Goal: Information Seeking & Learning: Learn about a topic

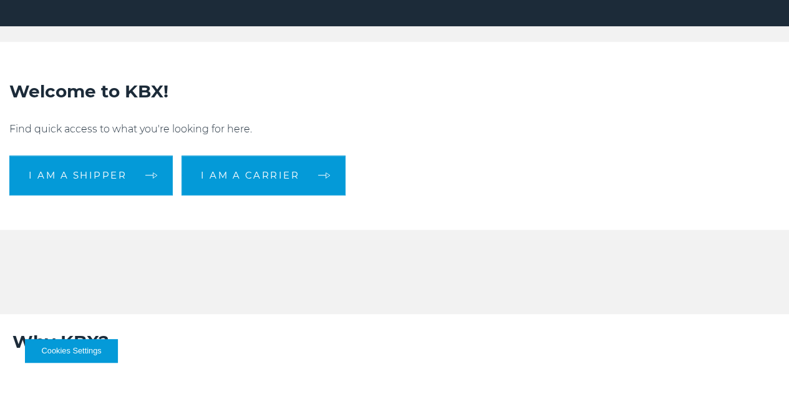
scroll to position [312, 0]
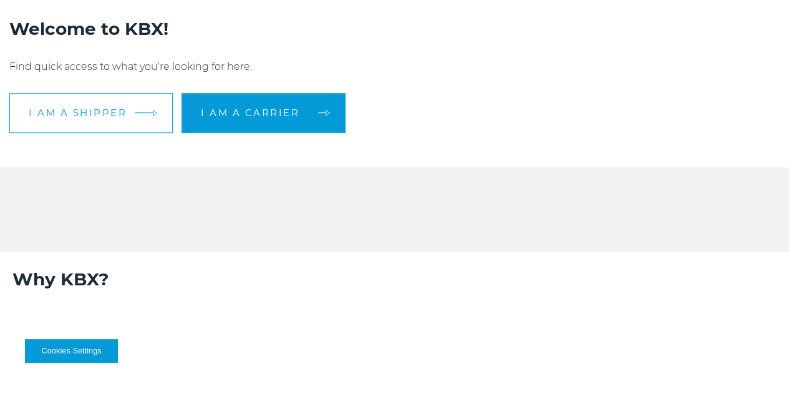
click at [160, 133] on link "I am a shipper" at bounding box center [90, 113] width 163 height 40
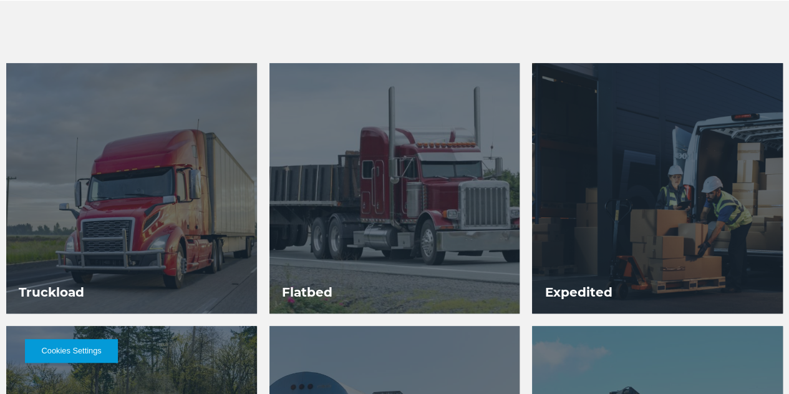
scroll to position [562, 0]
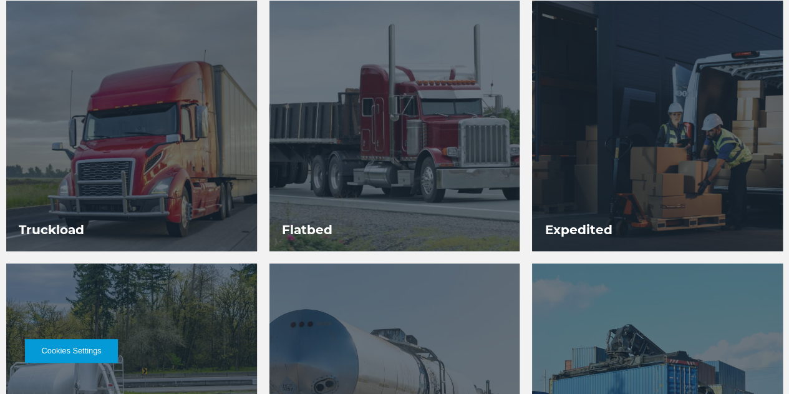
click at [191, 172] on div at bounding box center [131, 126] width 251 height 251
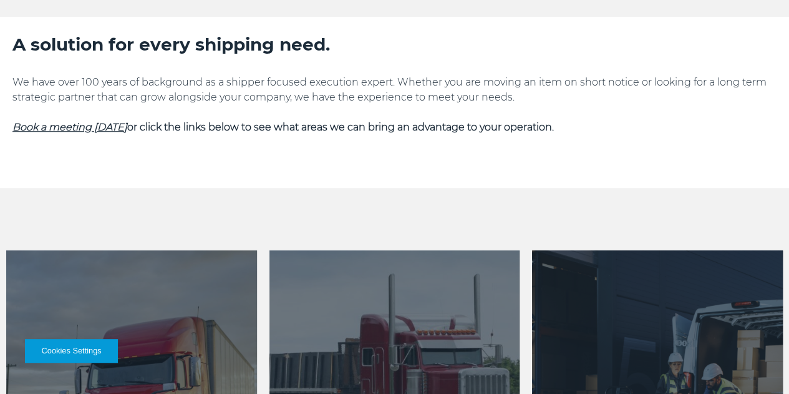
scroll to position [125, 0]
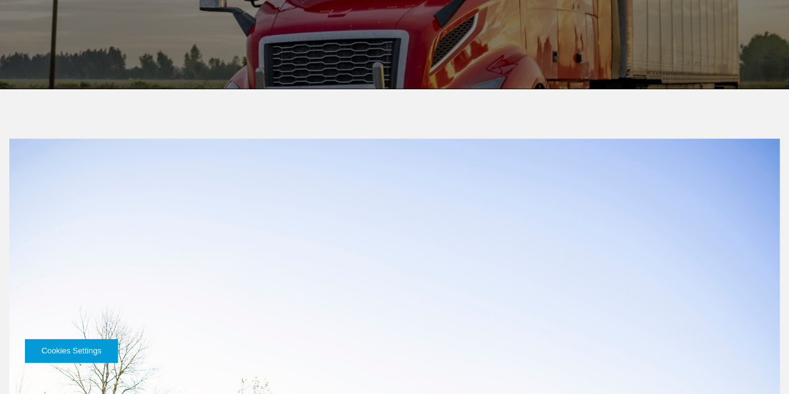
scroll to position [374, 0]
